Goal: Task Accomplishment & Management: Use online tool/utility

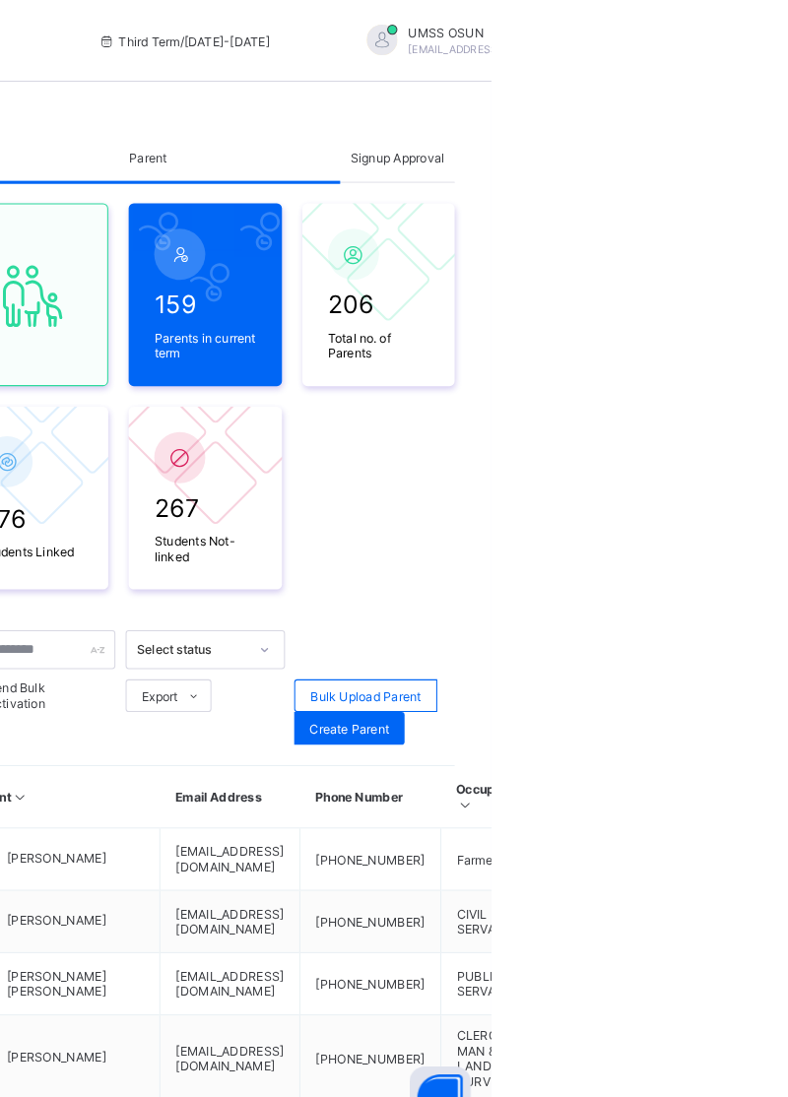
click at [682, 163] on div "Signup Approval" at bounding box center [697, 151] width 110 height 47
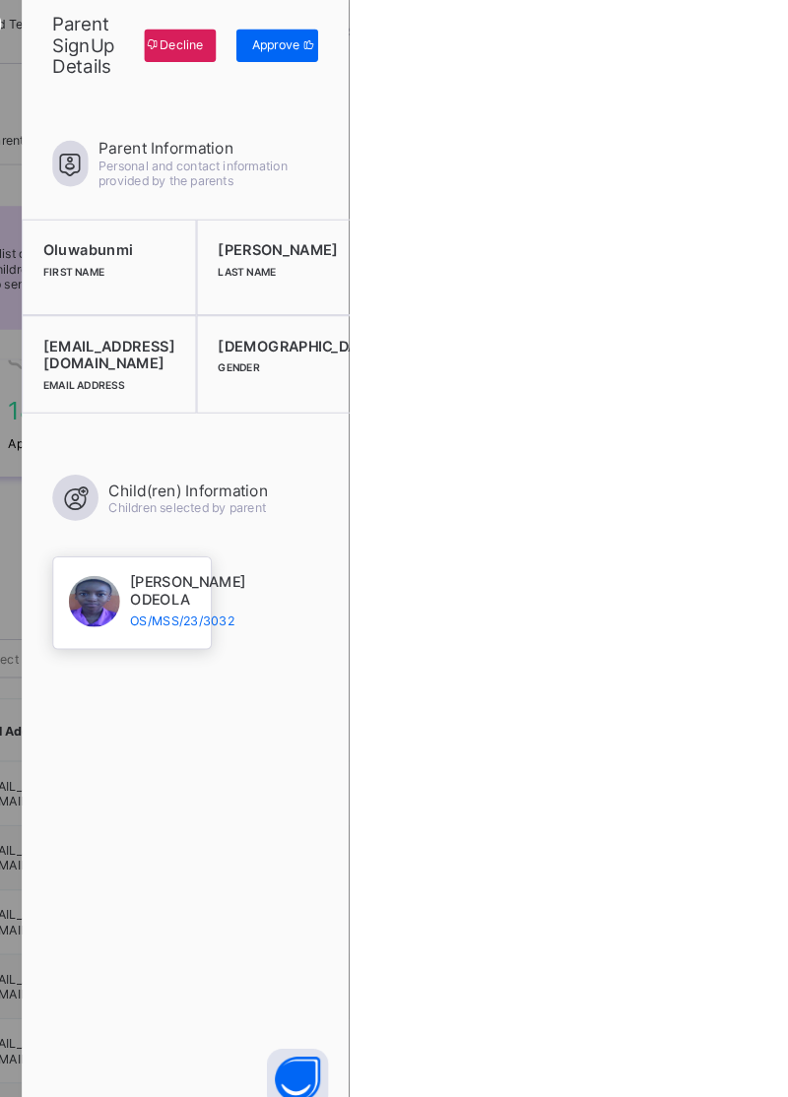
click at [741, 61] on span "Approve" at bounding box center [717, 60] width 46 height 15
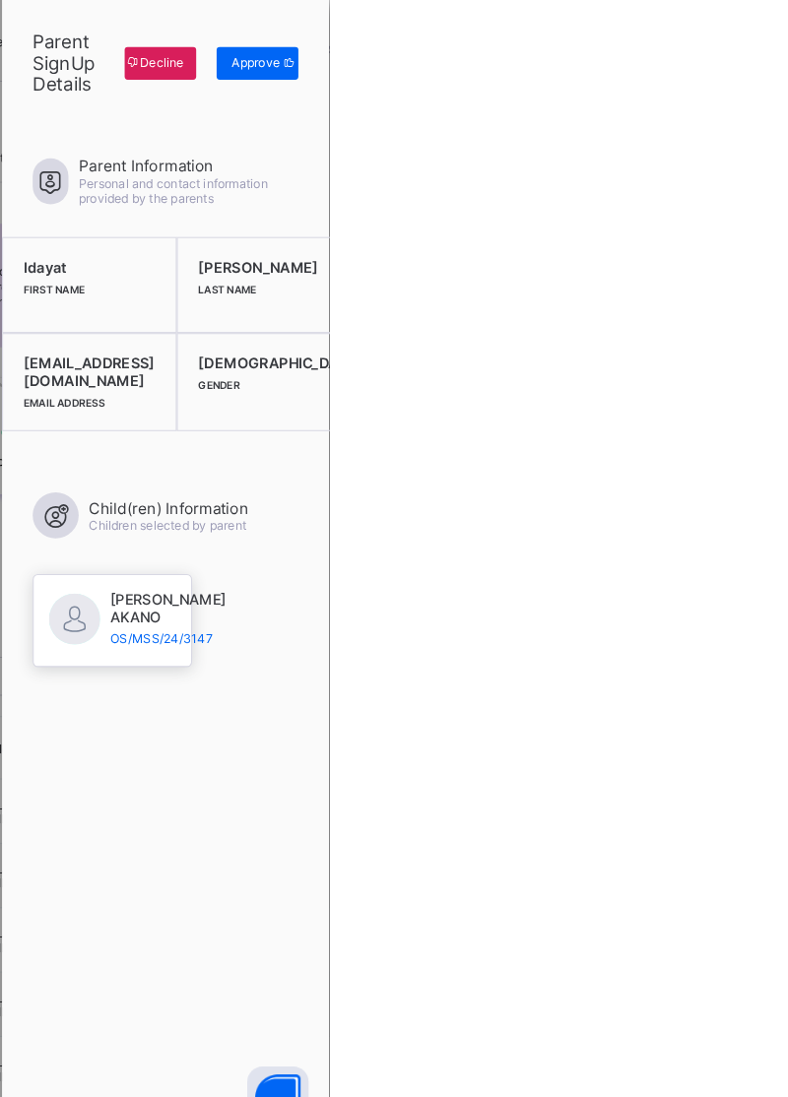
click at [758, 75] on div "Approve" at bounding box center [719, 61] width 79 height 32
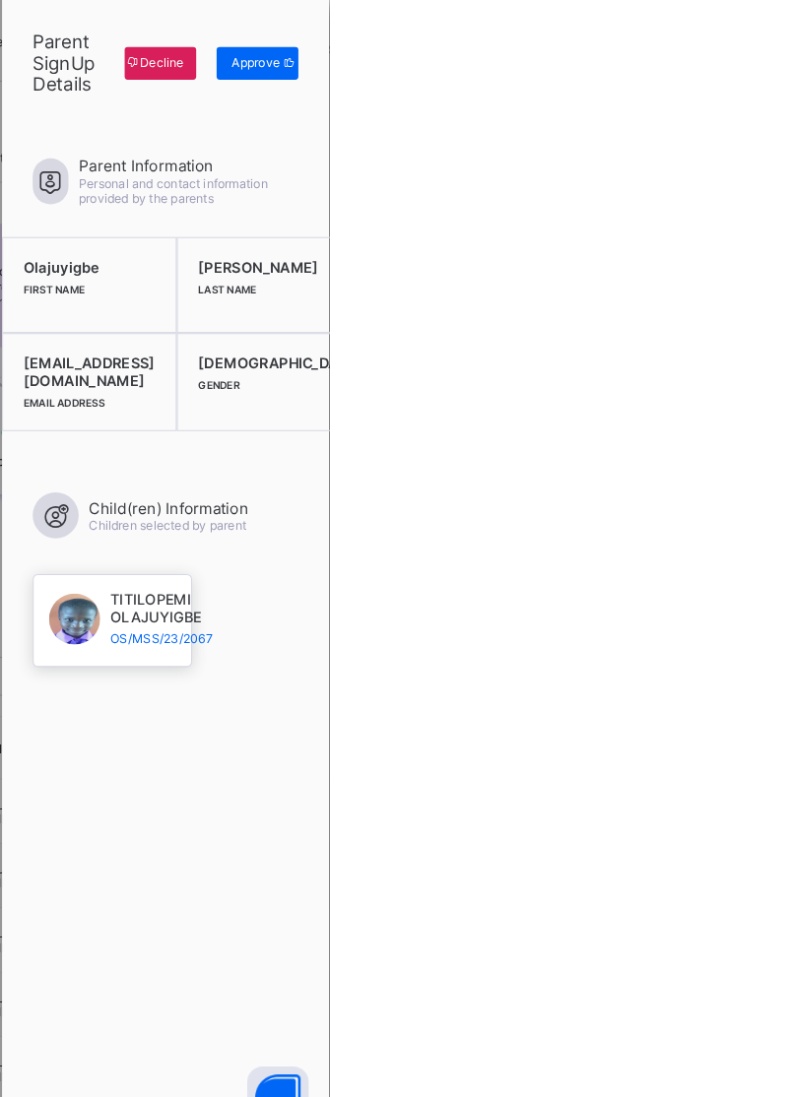
click at [741, 56] on span "Approve" at bounding box center [717, 60] width 46 height 15
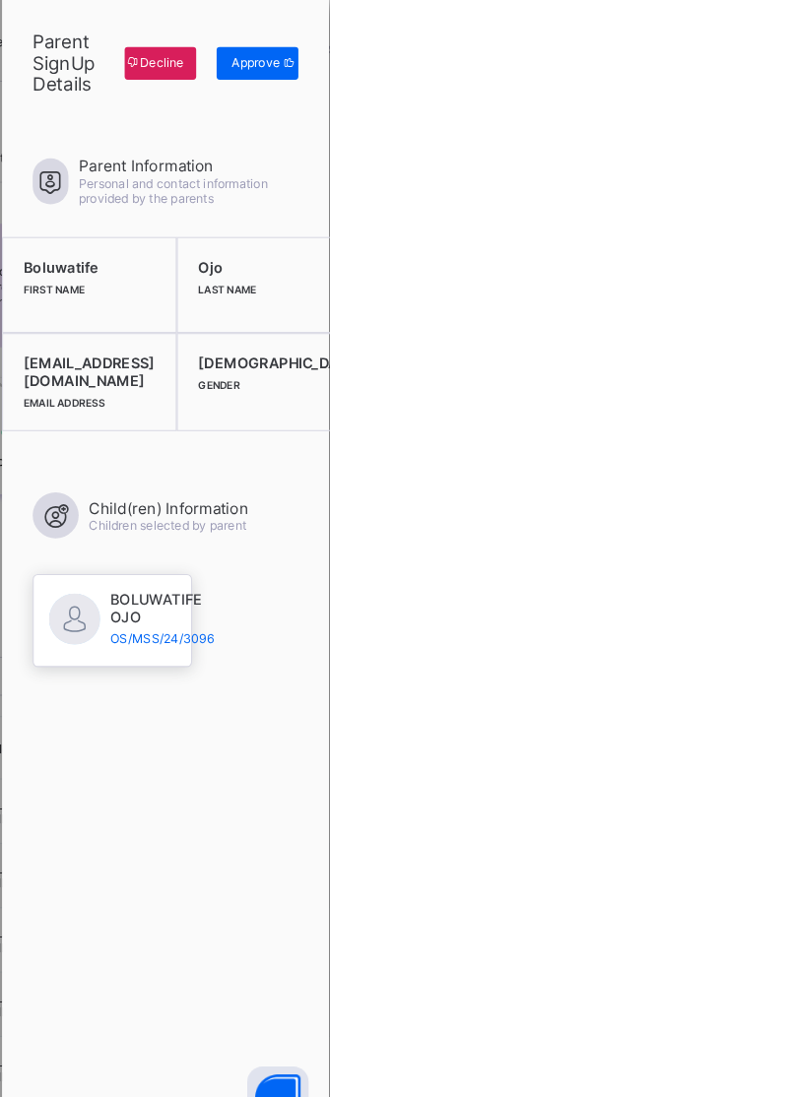
click at [741, 64] on span "Approve" at bounding box center [717, 60] width 46 height 15
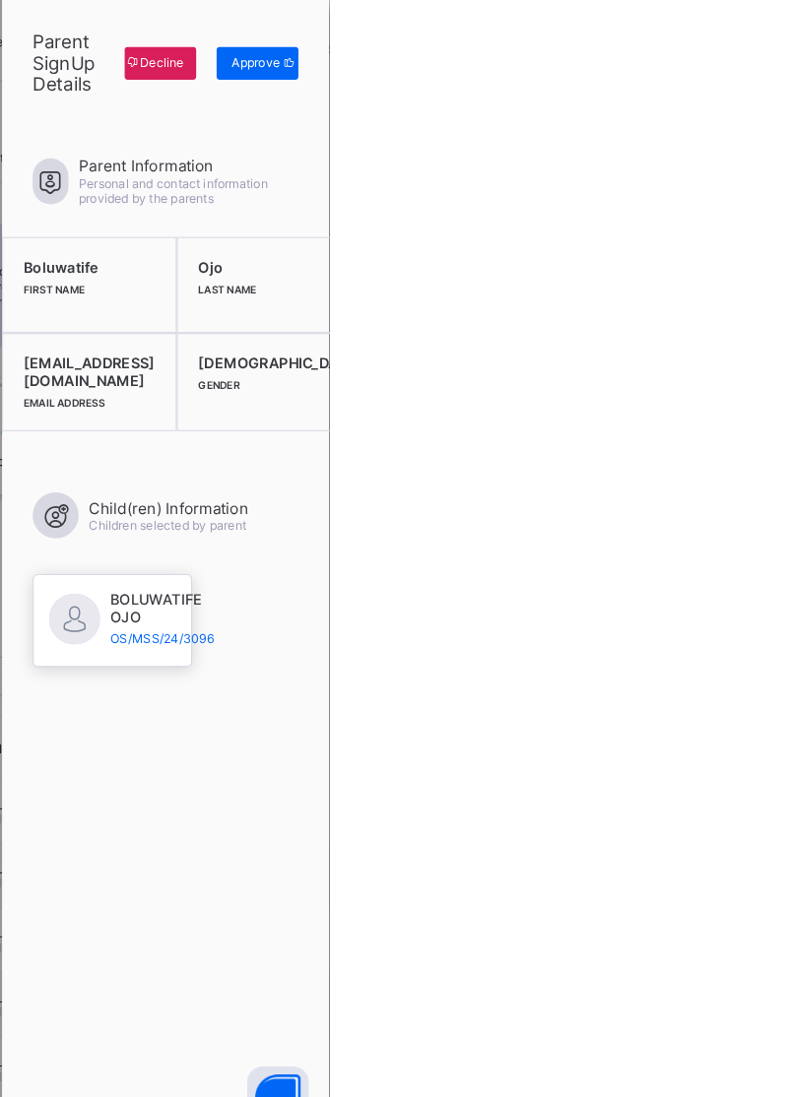
click at [741, 65] on span "Approve" at bounding box center [717, 60] width 46 height 15
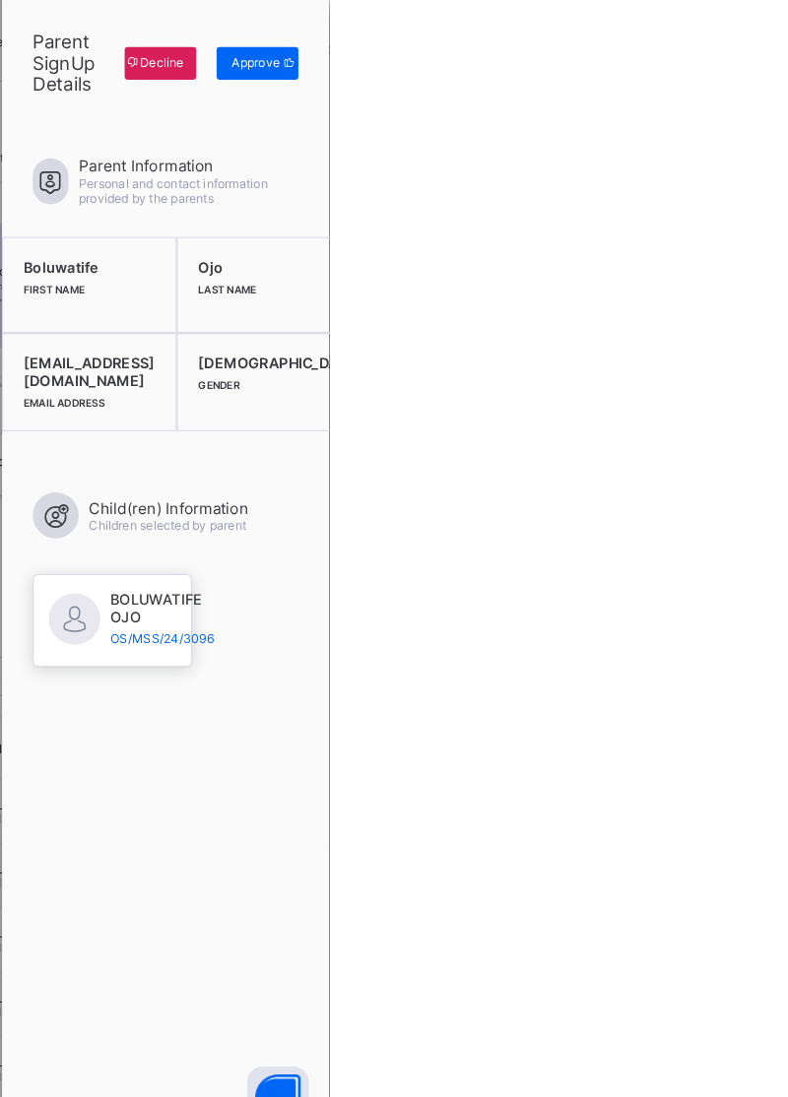
click at [741, 57] on span "Approve" at bounding box center [717, 60] width 46 height 15
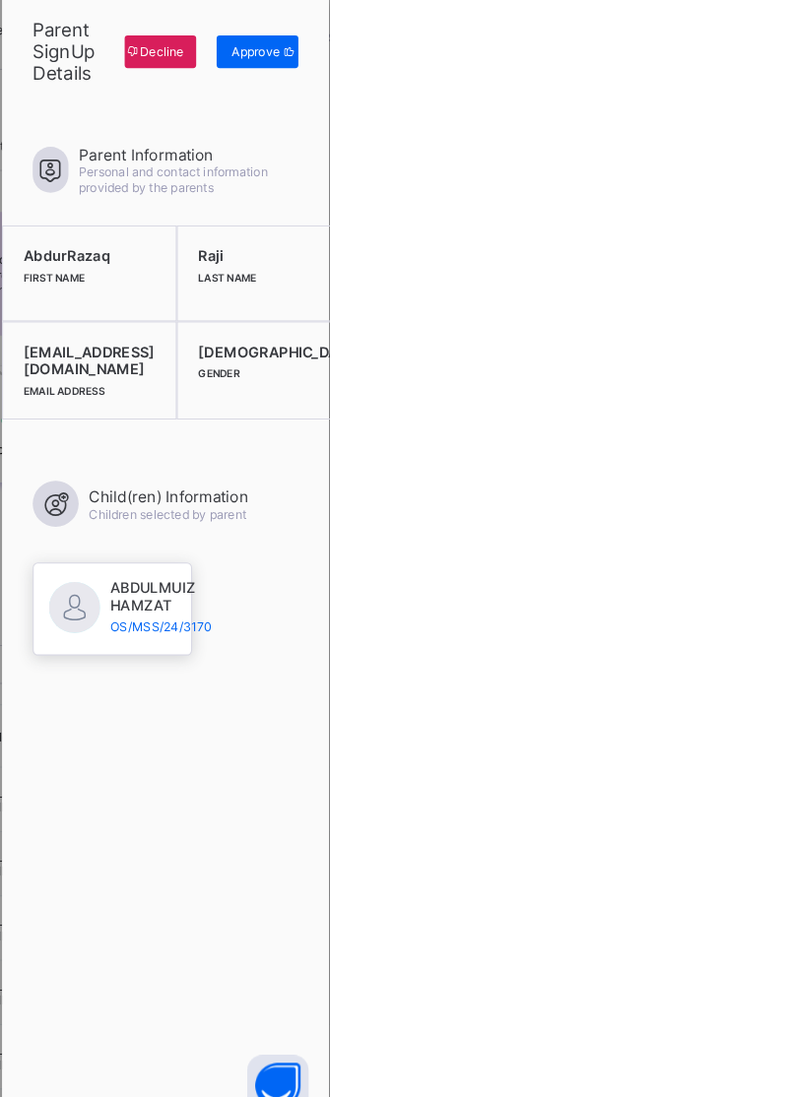
click at [758, 71] on div "Approve" at bounding box center [719, 61] width 79 height 32
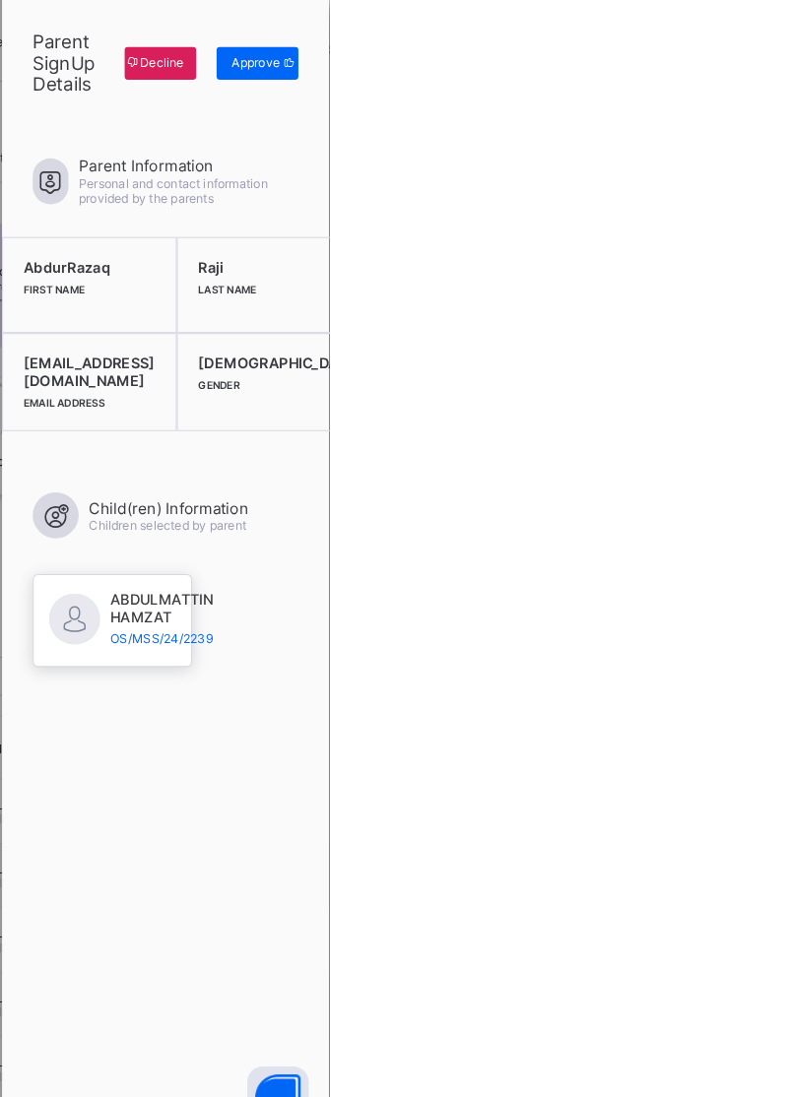
click at [741, 61] on span "Approve" at bounding box center [717, 60] width 46 height 15
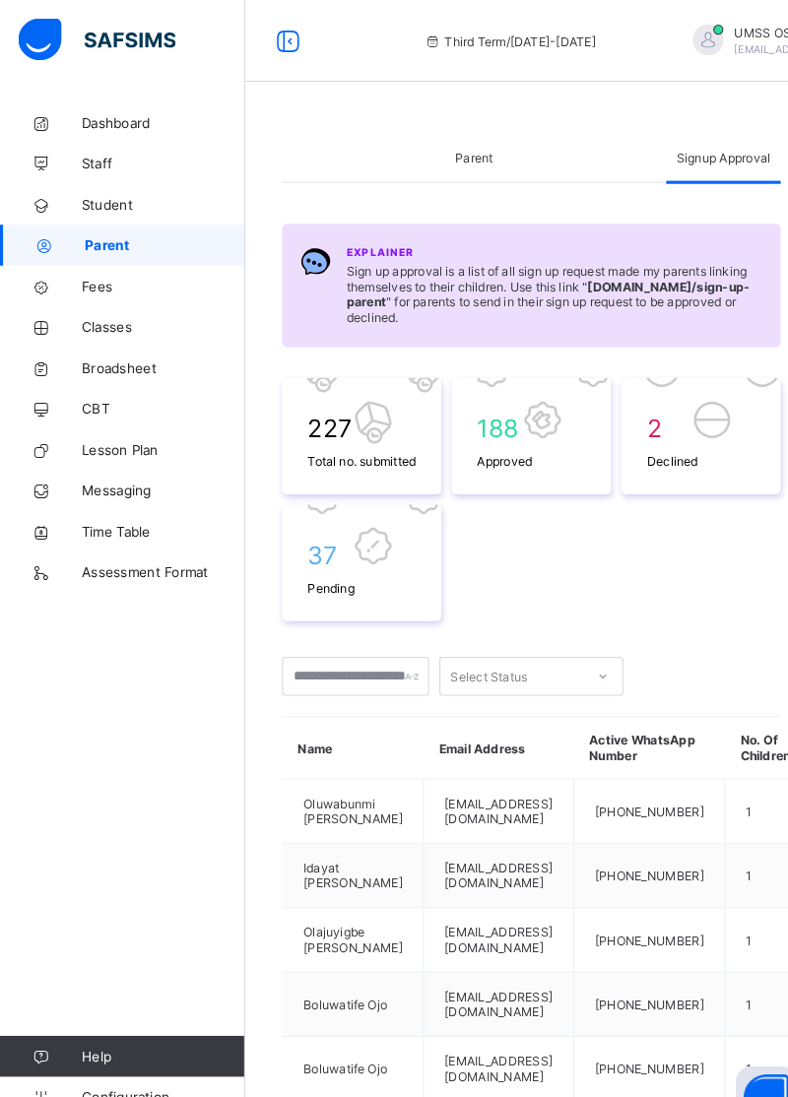
click at [124, 365] on link "Broadsheet" at bounding box center [118, 354] width 236 height 39
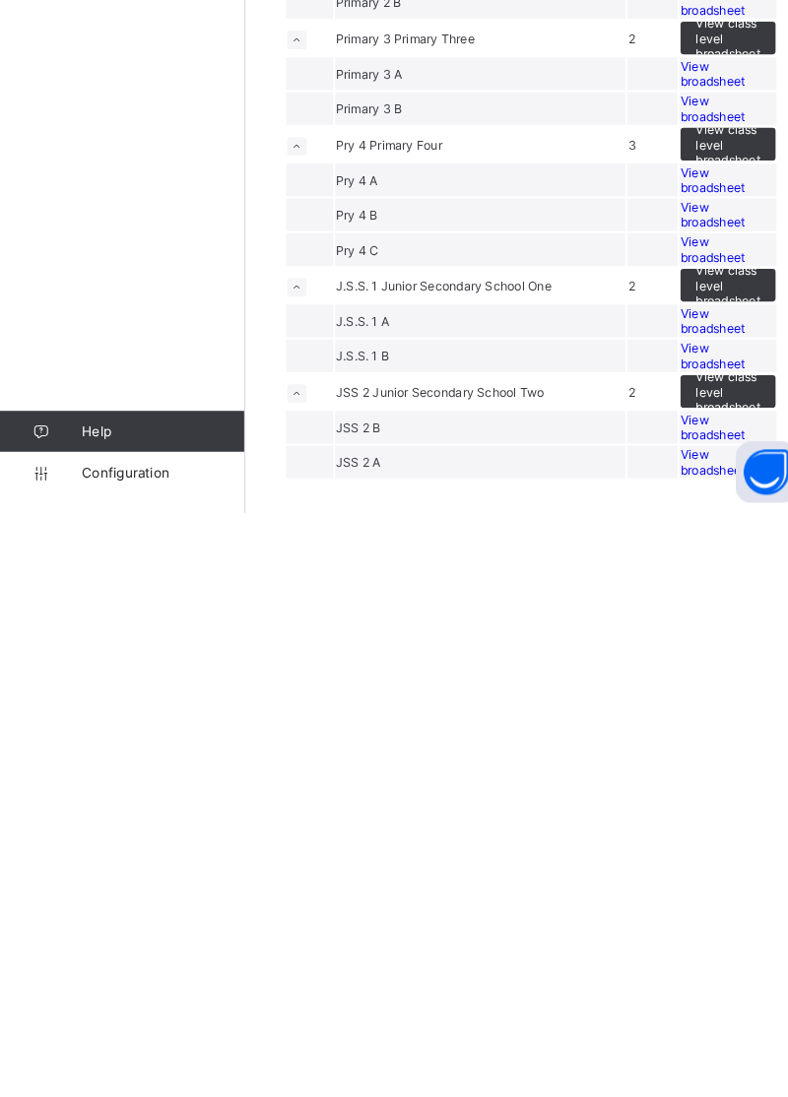
scroll to position [104, 0]
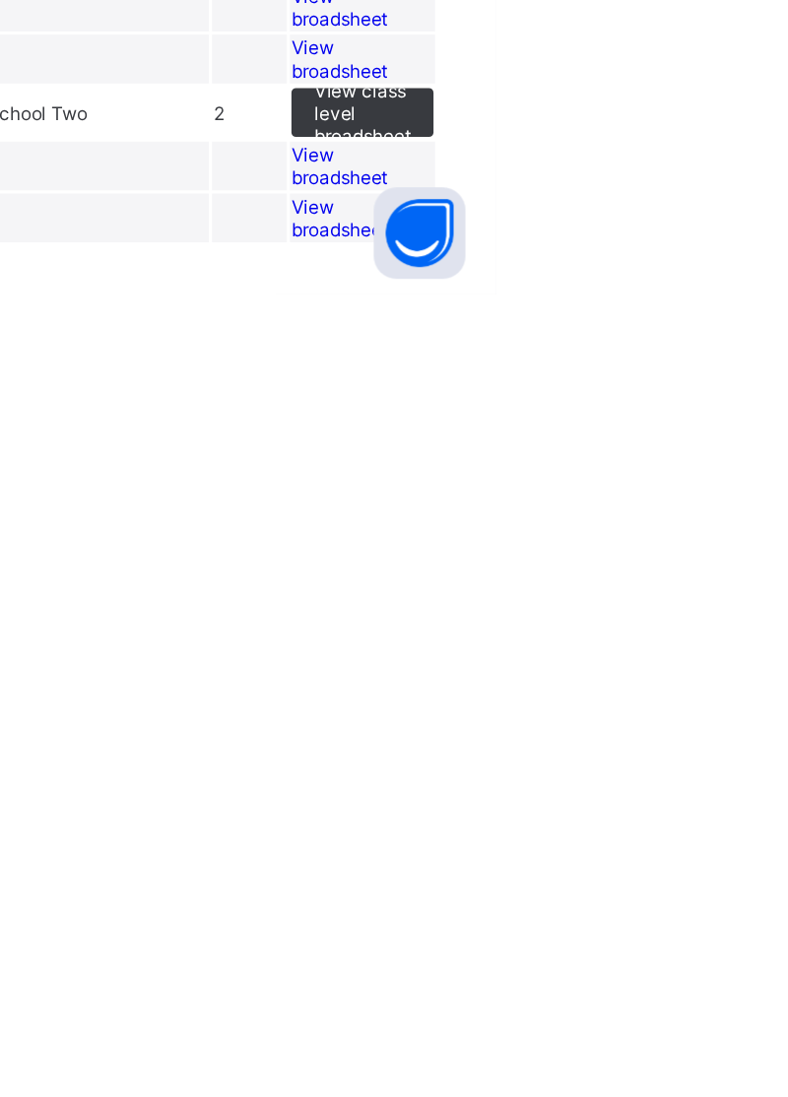
click at [685, 1029] on span "View broadsheet" at bounding box center [687, 1015] width 62 height 30
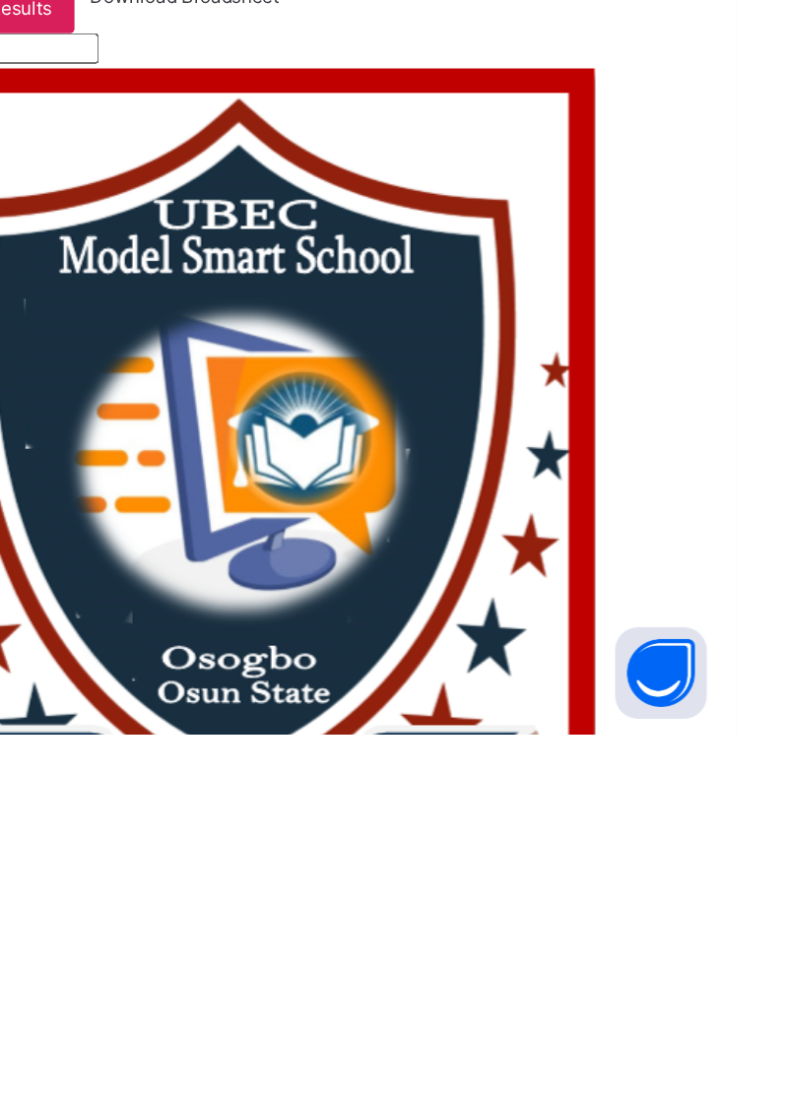
click at [616, 249] on span "Resume" at bounding box center [593, 241] width 44 height 15
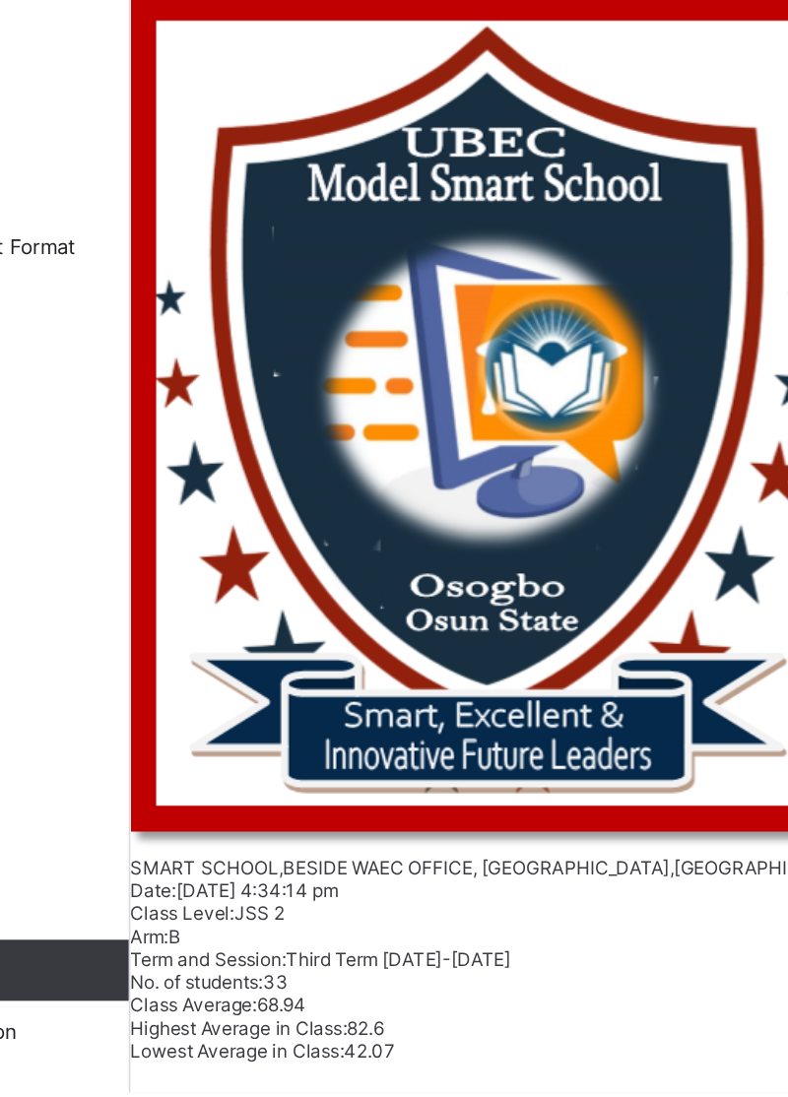
click at [347, 387] on input "text" at bounding box center [306, 377] width 140 height 20
type input "******"
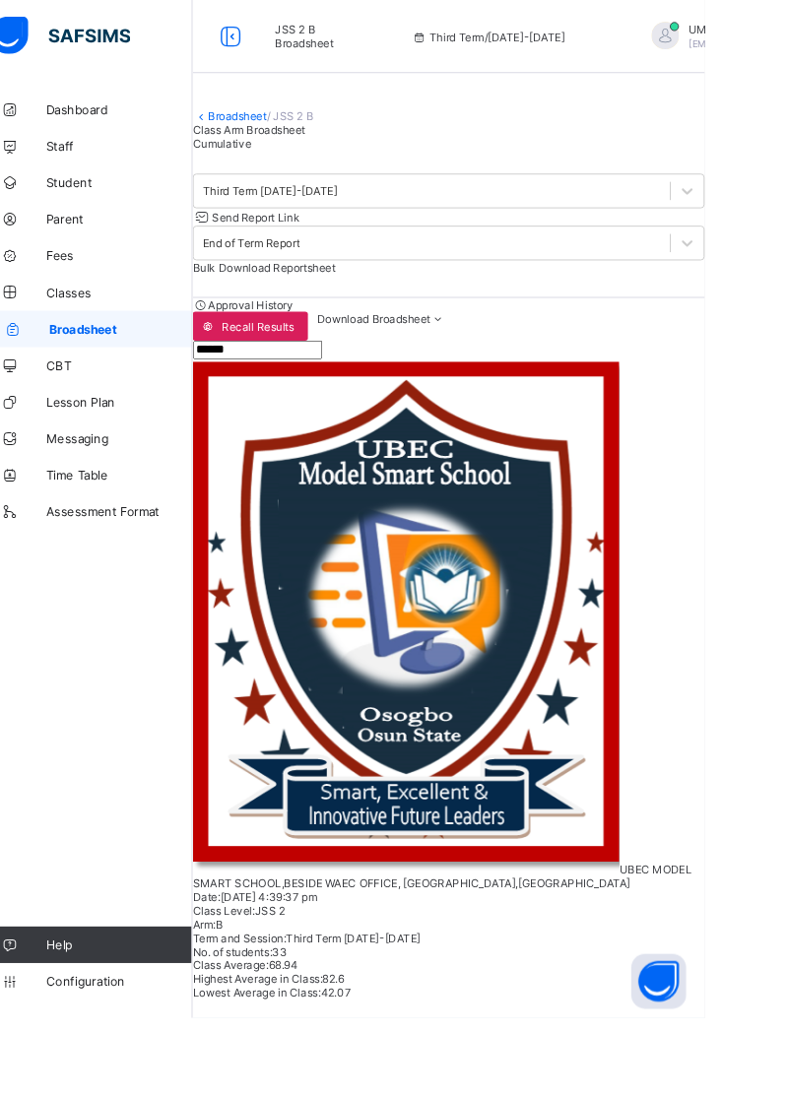
click at [352, 242] on span "Send Report Link" at bounding box center [304, 235] width 95 height 15
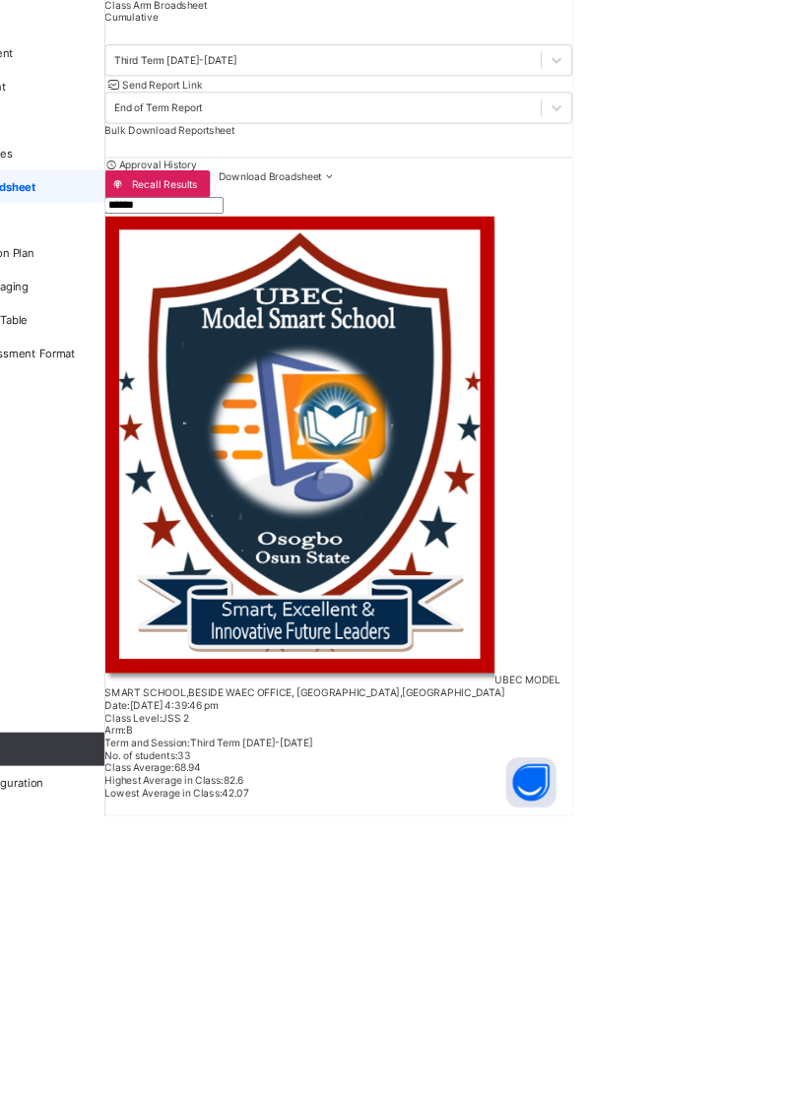
click at [352, 242] on span "Send Report Link" at bounding box center [304, 235] width 95 height 15
